Goal: Task Accomplishment & Management: Use online tool/utility

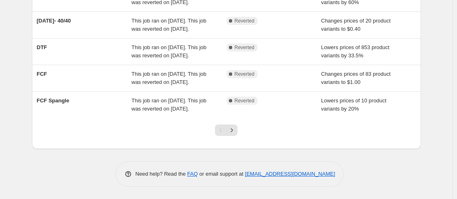
scroll to position [281, 0]
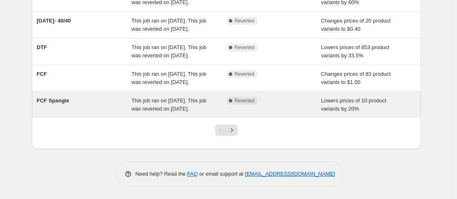
click at [175, 113] on div "This job ran on [DATE]. This job was reverted on [DATE]." at bounding box center [179, 105] width 95 height 16
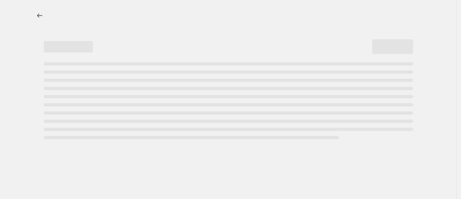
select select "percentage"
select select "no_change"
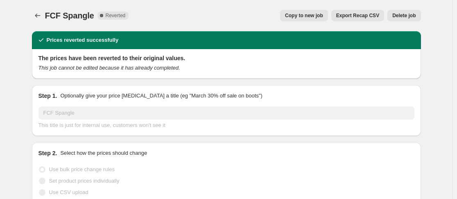
click at [318, 11] on button "Copy to new job" at bounding box center [304, 15] width 48 height 11
select select "percentage"
select select "no_change"
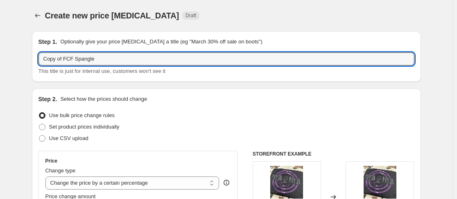
drag, startPoint x: 66, startPoint y: 60, endPoint x: 16, endPoint y: 66, distance: 49.6
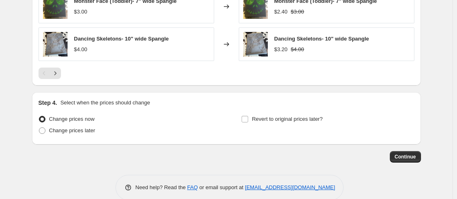
scroll to position [645, 0]
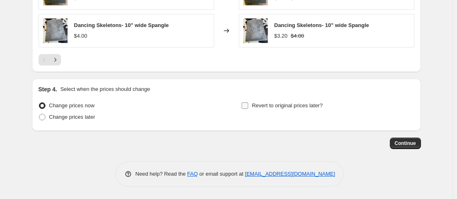
type input "FCF Spangle"
click at [247, 109] on label "Revert to original prices later?" at bounding box center [282, 105] width 82 height 11
click at [247, 109] on input "Revert to original prices later?" at bounding box center [245, 105] width 7 height 7
checkbox input "true"
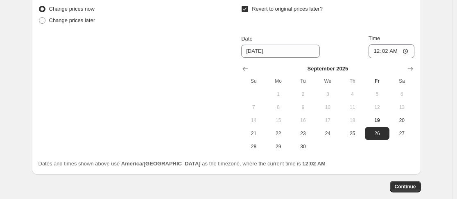
scroll to position [744, 0]
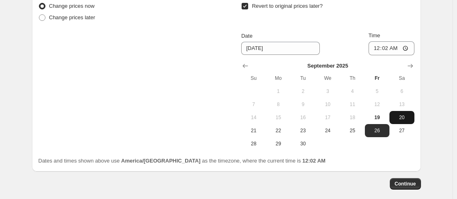
click at [392, 122] on button "20" at bounding box center [402, 117] width 25 height 13
click at [382, 118] on span "19" at bounding box center [377, 117] width 18 height 7
type input "[DATE]"
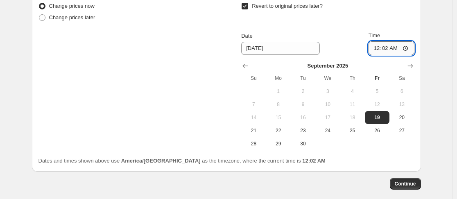
click at [378, 47] on input "00:02" at bounding box center [392, 48] width 46 height 14
type input "23:59"
click at [410, 180] on button "Continue" at bounding box center [405, 183] width 31 height 11
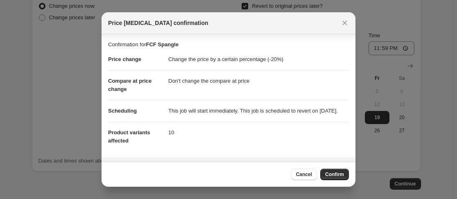
scroll to position [78, 0]
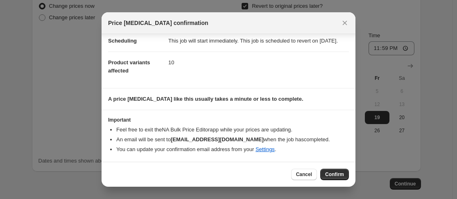
click at [332, 168] on div "Cancel Confirm" at bounding box center [229, 174] width 254 height 25
click at [332, 180] on button "Confirm" at bounding box center [334, 174] width 29 height 11
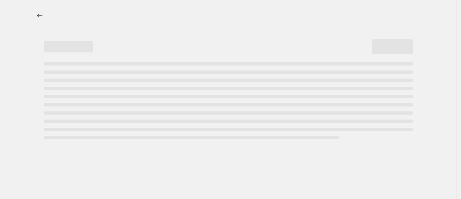
select select "percentage"
select select "no_change"
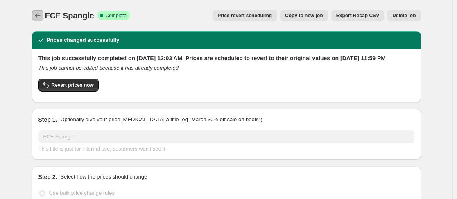
click at [38, 17] on icon "Price change jobs" at bounding box center [38, 15] width 8 height 8
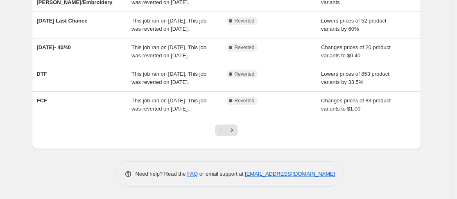
scroll to position [265, 0]
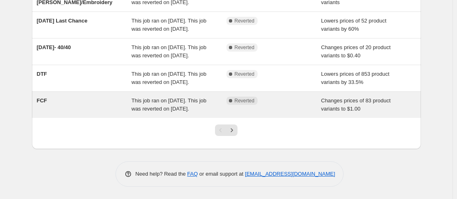
click at [147, 112] on span "This job ran on [DATE]. This job was reverted on [DATE]." at bounding box center [169, 105] width 75 height 14
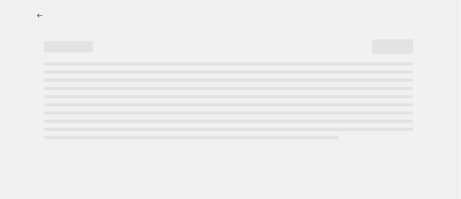
select select "no_change"
select select "collection"
select select "product_status"
select select "collection"
select select "not_equal"
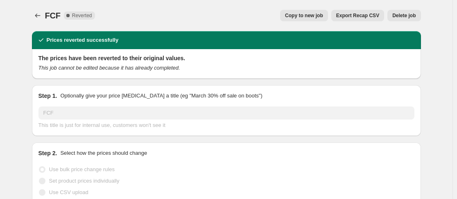
click at [306, 14] on span "Copy to new job" at bounding box center [304, 15] width 38 height 7
select select "no_change"
select select "collection"
select select "product_status"
select select "collection"
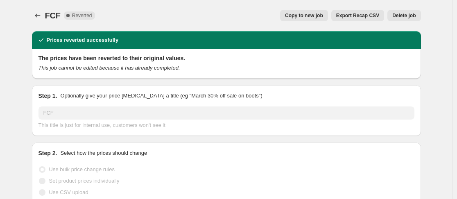
select select "not_equal"
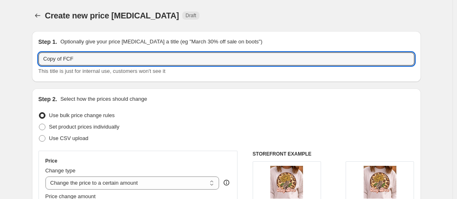
drag, startPoint x: 67, startPoint y: 60, endPoint x: 11, endPoint y: 62, distance: 55.8
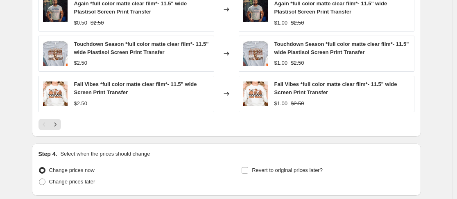
scroll to position [693, 0]
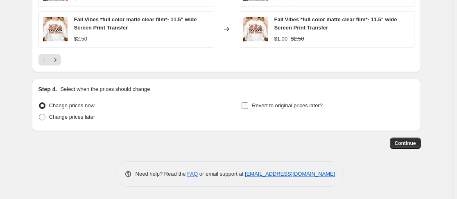
type input "FCF"
click at [248, 106] on input "Revert to original prices later?" at bounding box center [245, 105] width 7 height 7
checkbox input "true"
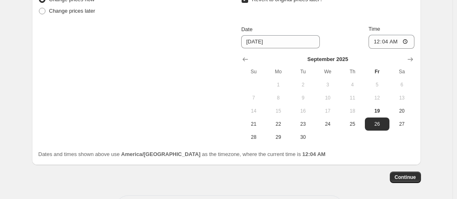
scroll to position [800, 0]
click at [375, 110] on span "19" at bounding box center [377, 110] width 18 height 7
type input "[DATE]"
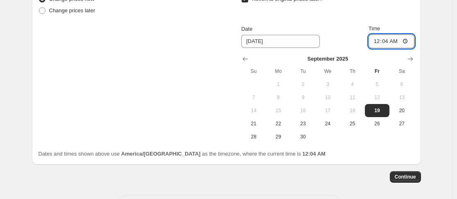
click at [379, 39] on input "00:04" at bounding box center [392, 41] width 46 height 14
type input "23:59"
click at [412, 174] on span "Continue" at bounding box center [405, 177] width 21 height 7
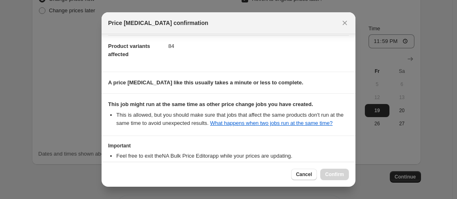
scroll to position [162, 0]
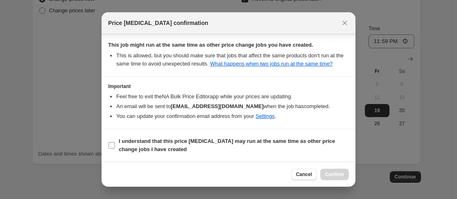
click at [110, 147] on input "I understand that this price [MEDICAL_DATA] may run at the same time as other p…" at bounding box center [112, 145] width 7 height 7
checkbox input "true"
click at [336, 172] on span "Confirm" at bounding box center [334, 174] width 19 height 7
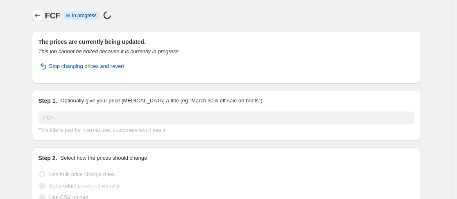
click at [36, 16] on icon "Price change jobs" at bounding box center [38, 15] width 8 height 8
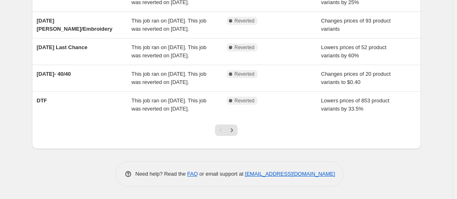
scroll to position [305, 0]
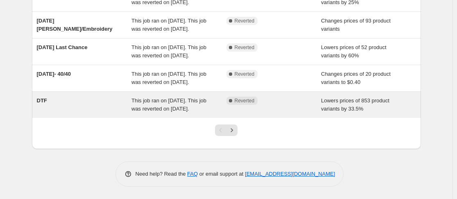
click at [178, 102] on span "This job ran on [DATE]. This job was reverted on [DATE]." at bounding box center [169, 105] width 75 height 14
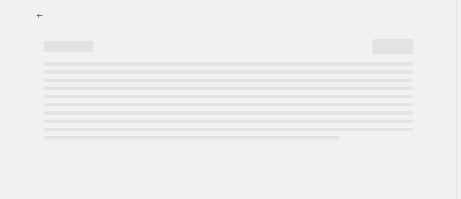
select select "percentage"
select select "no_change"
select select "collection"
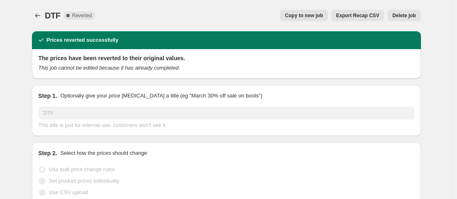
click at [321, 15] on span "Copy to new job" at bounding box center [304, 15] width 38 height 7
select select "percentage"
select select "no_change"
select select "collection"
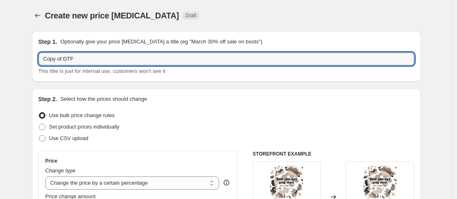
drag, startPoint x: 65, startPoint y: 57, endPoint x: -23, endPoint y: 73, distance: 88.7
click at [0, 73] on html "Home Settings Plans Skip to content Create new price [MEDICAL_DATA]. This page …" at bounding box center [228, 99] width 457 height 199
type input "DTF"
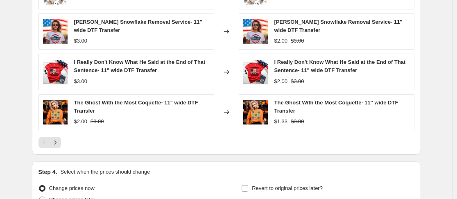
scroll to position [720, 0]
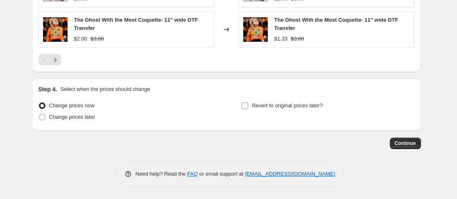
click at [249, 104] on span at bounding box center [244, 105] width 7 height 7
click at [248, 104] on input "Revert to original prices later?" at bounding box center [245, 105] width 7 height 7
checkbox input "true"
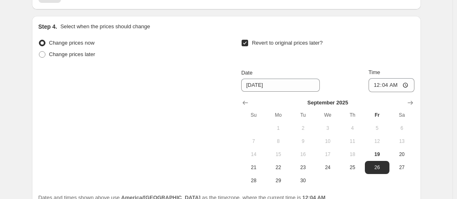
scroll to position [783, 0]
click at [376, 154] on span "19" at bounding box center [377, 154] width 18 height 7
type input "[DATE]"
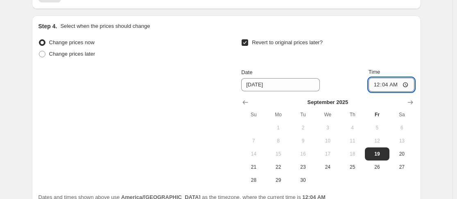
click at [377, 87] on input "00:04" at bounding box center [392, 85] width 46 height 14
type input "23:59"
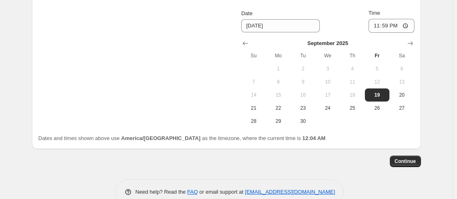
scroll to position [844, 0]
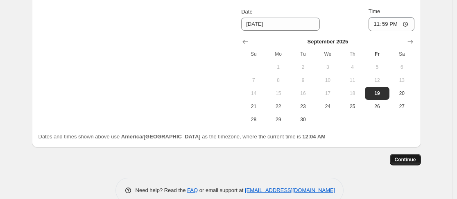
click at [413, 162] on span "Continue" at bounding box center [405, 160] width 21 height 7
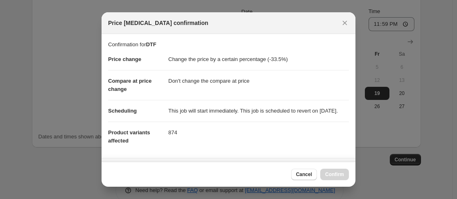
scroll to position [216, 0]
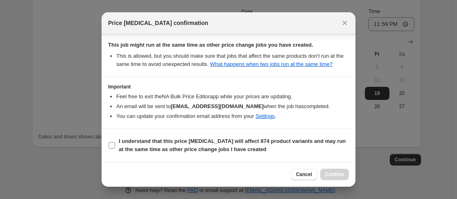
click at [115, 146] on input "I understand that this price [MEDICAL_DATA] will affect 874 product variants an…" at bounding box center [112, 145] width 7 height 7
checkbox input "true"
click at [337, 174] on span "Confirm" at bounding box center [334, 174] width 19 height 7
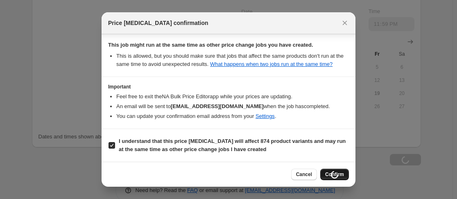
type input "DTF"
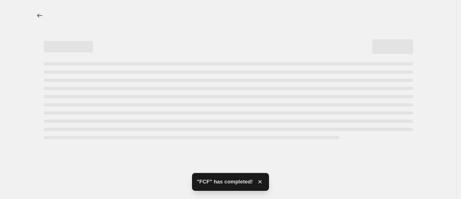
select select "percentage"
select select "no_change"
select select "collection"
